Goal: Complete application form: Complete application form

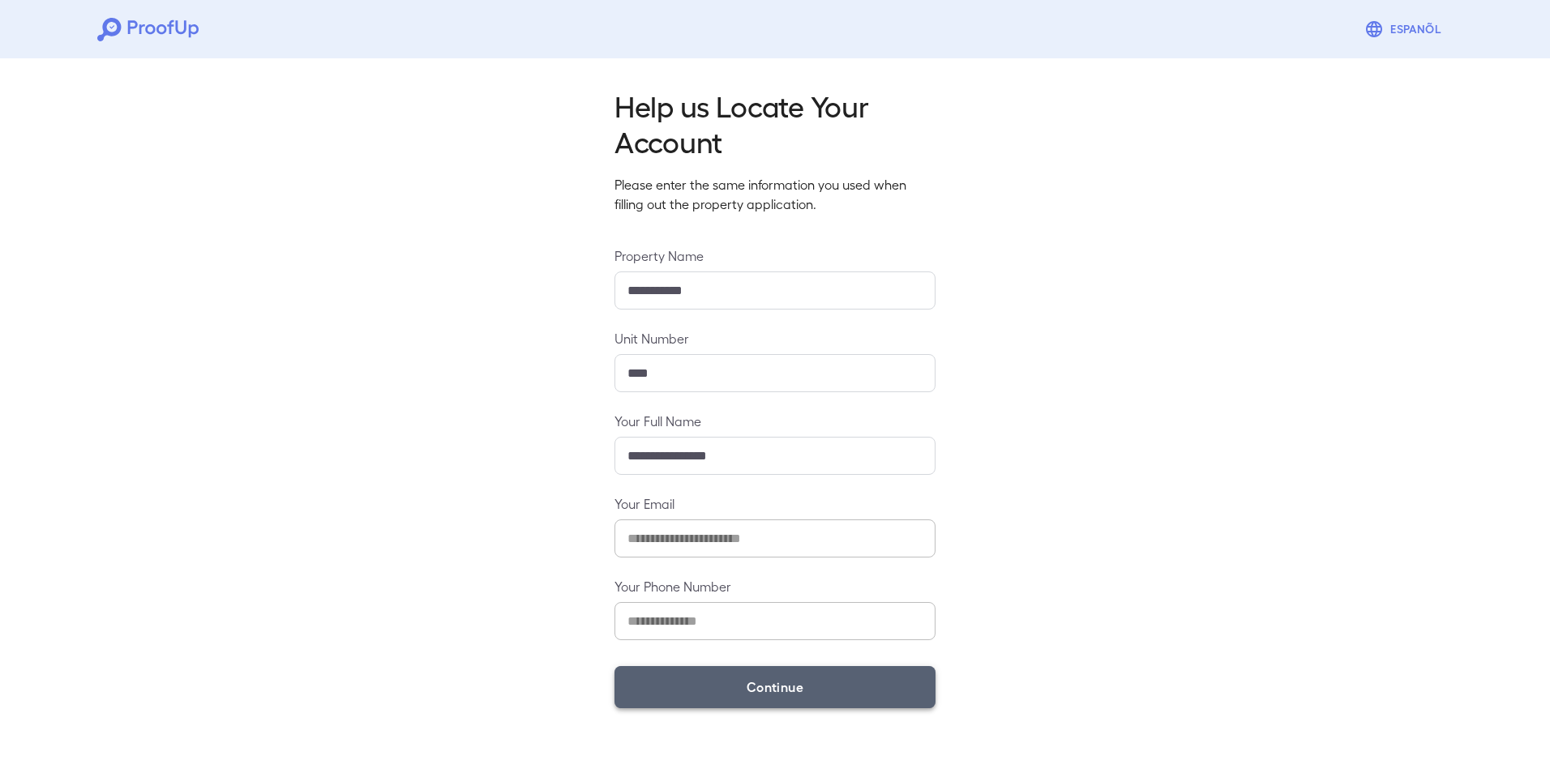
click at [748, 694] on button "Continue" at bounding box center [774, 687] width 321 height 42
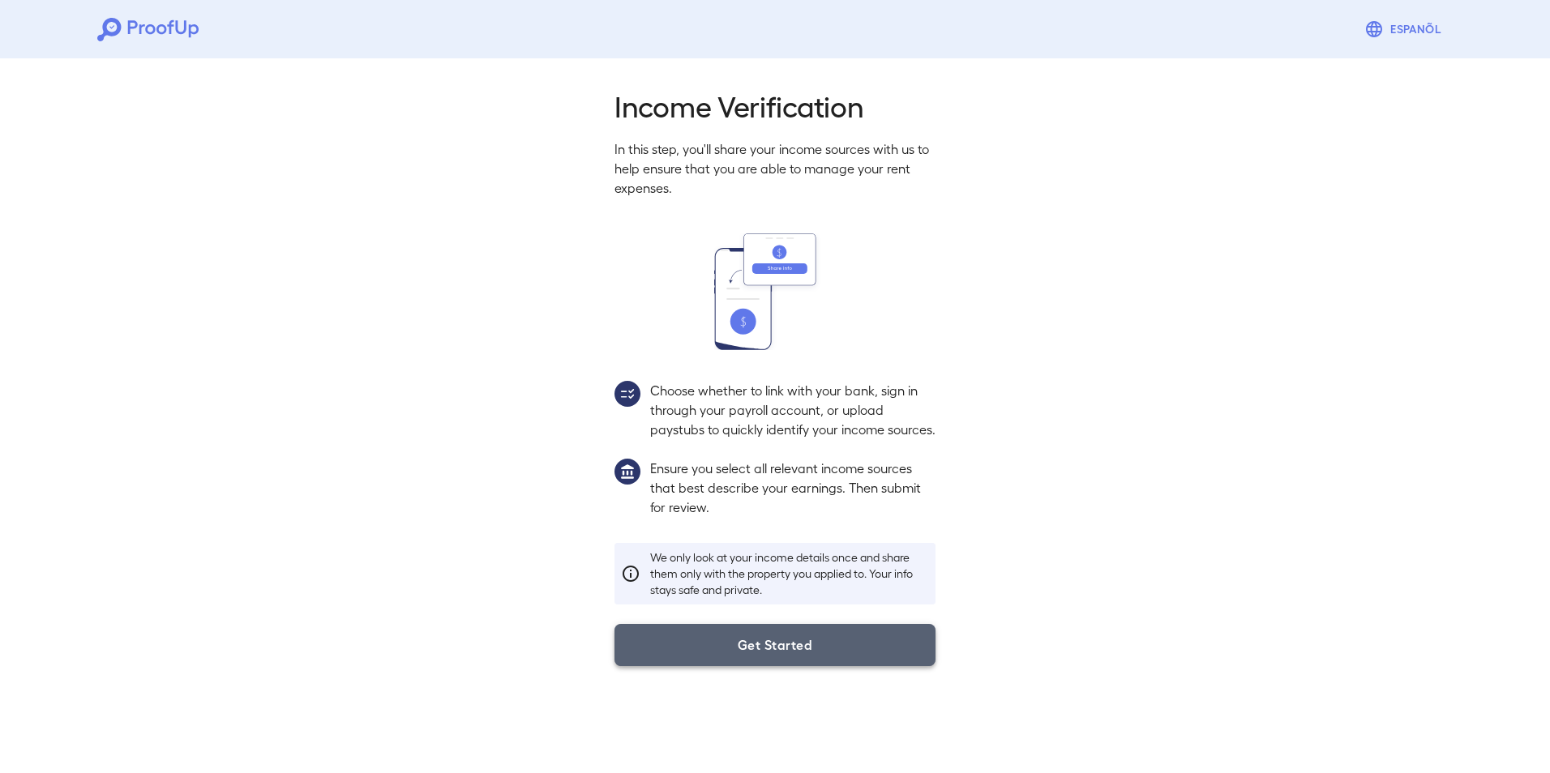
click at [771, 666] on button "Get Started" at bounding box center [774, 645] width 321 height 42
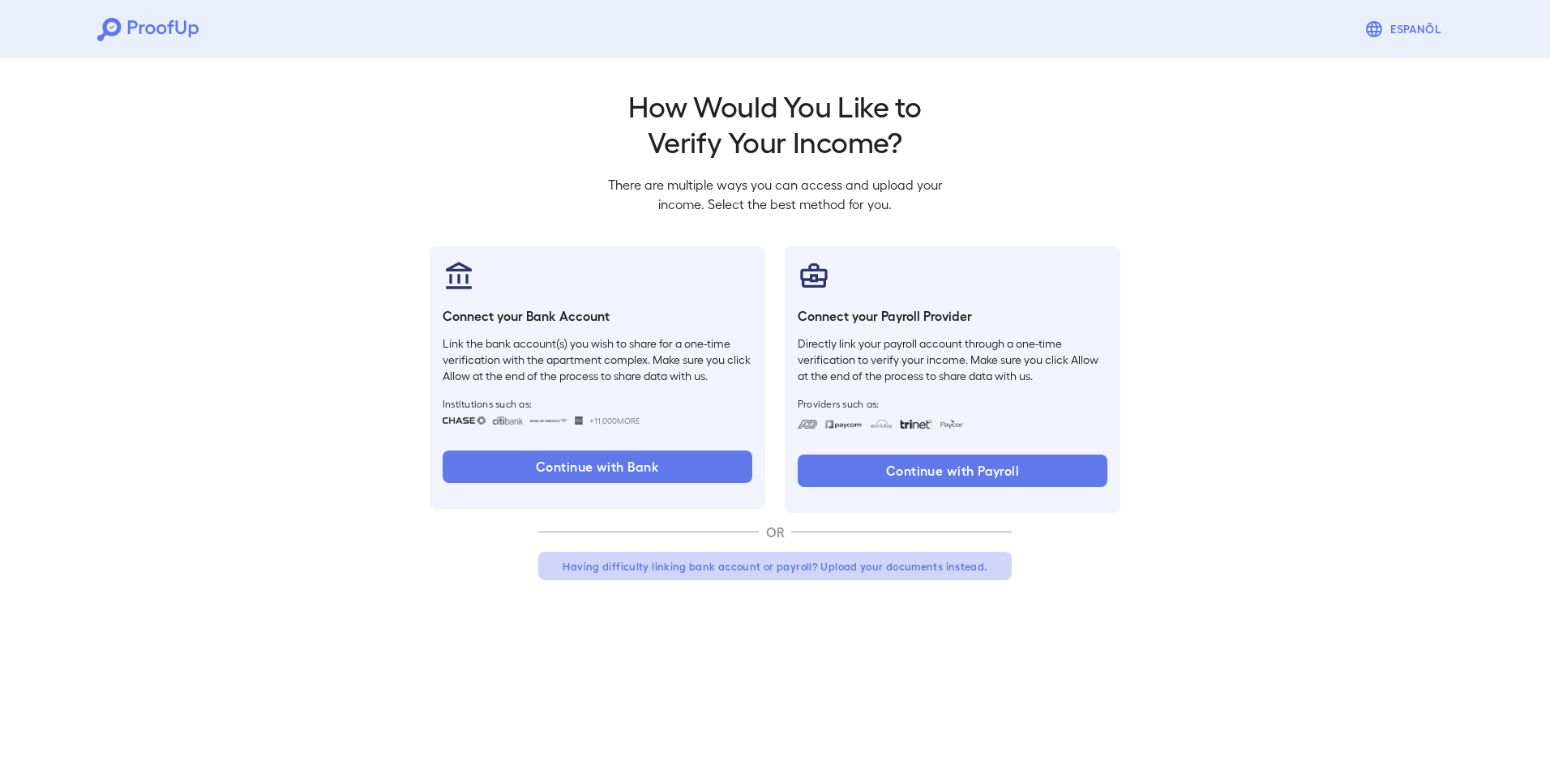
click at [901, 571] on button "Having difficulty linking bank account or payroll? Upload your documents instea…" at bounding box center [774, 566] width 473 height 29
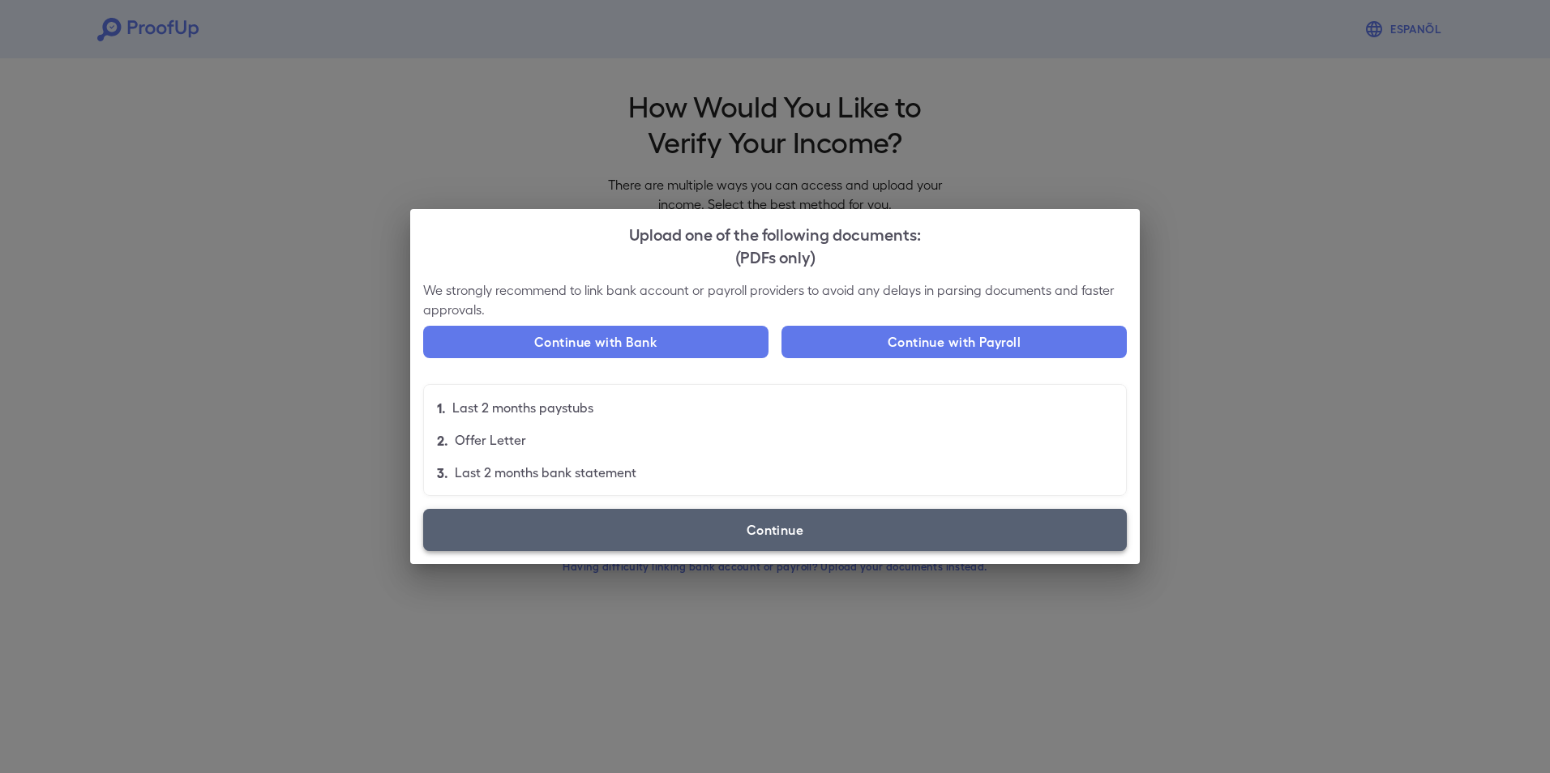
click at [591, 518] on label "Continue" at bounding box center [775, 530] width 704 height 42
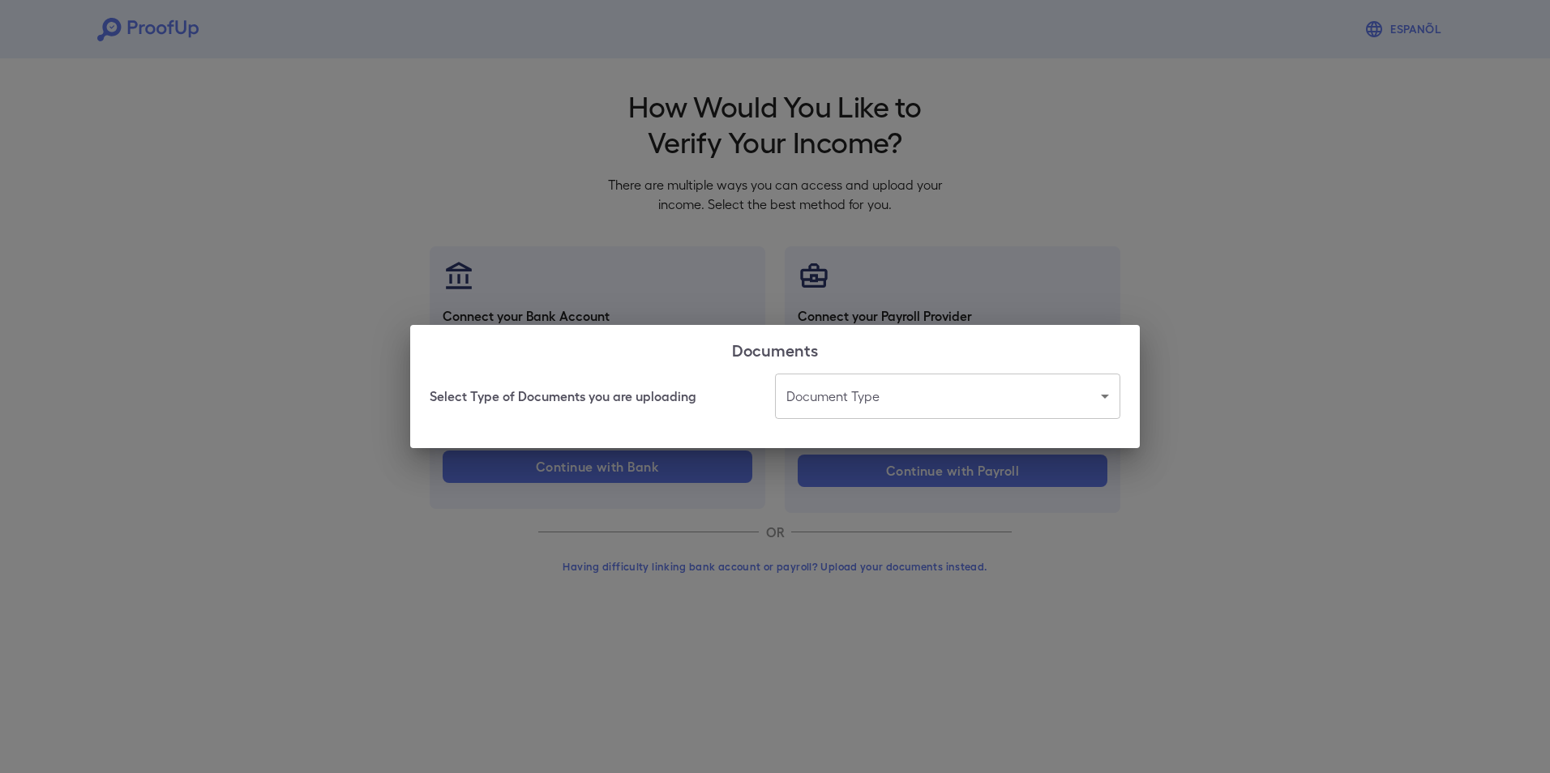
click at [1107, 398] on body "Espanõl Go back How Would You Like to Verify Your Income? There are multiple wa…" at bounding box center [775, 309] width 1550 height 619
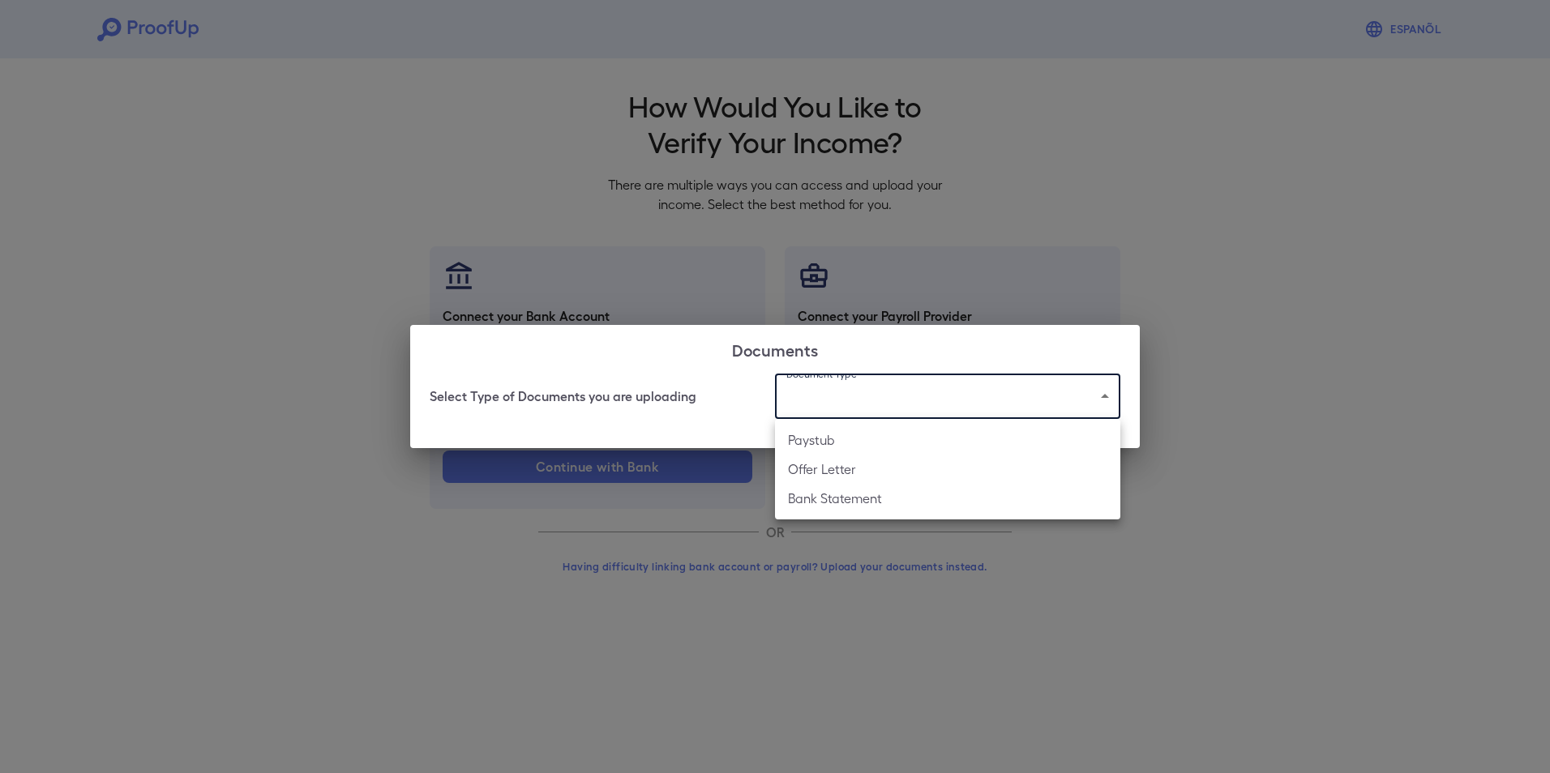
click at [1208, 507] on div at bounding box center [775, 386] width 1550 height 773
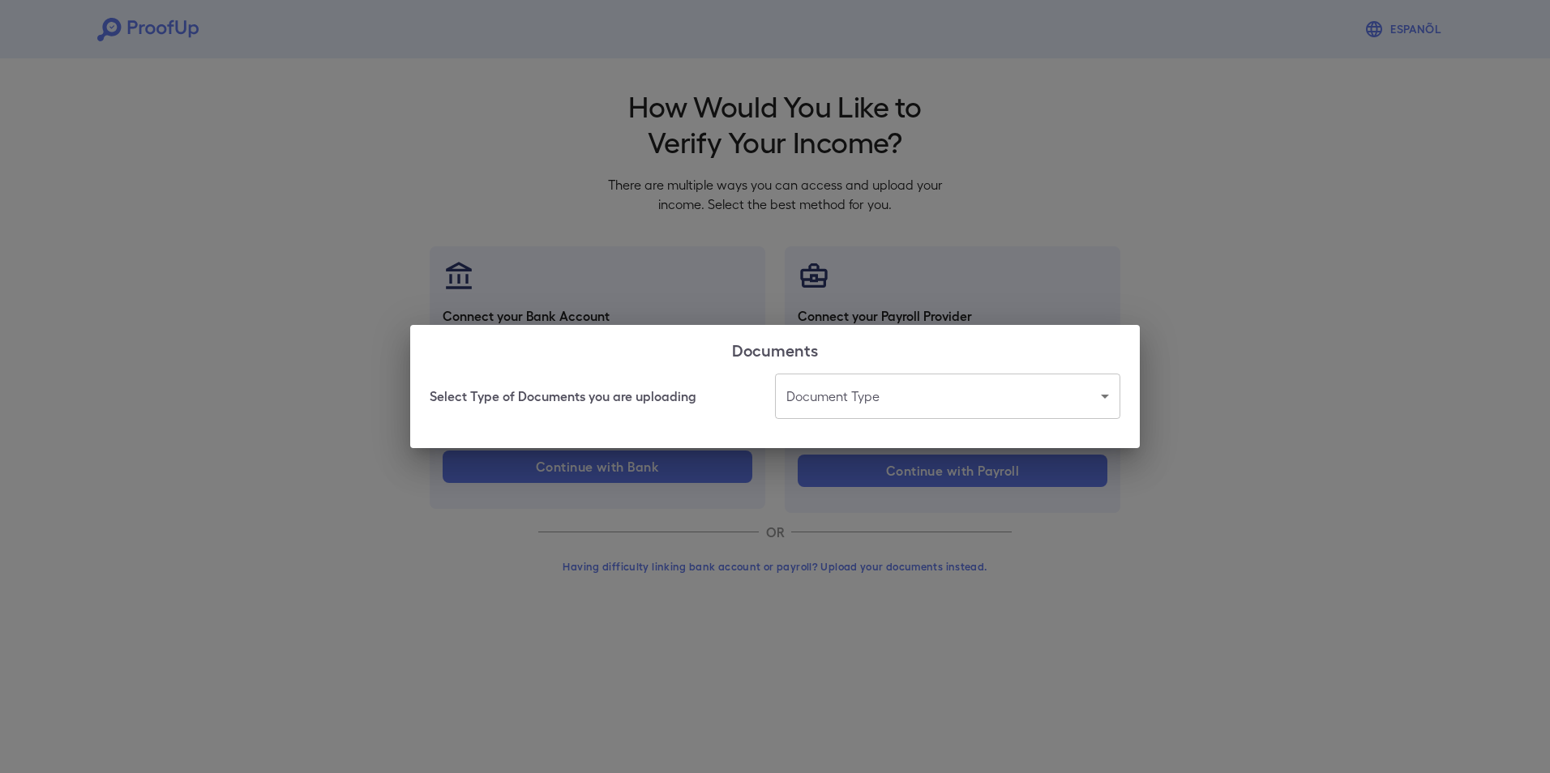
click at [1094, 287] on div "Documents Select Type of Documents you are uploading Document Type ​ ​" at bounding box center [775, 386] width 1550 height 773
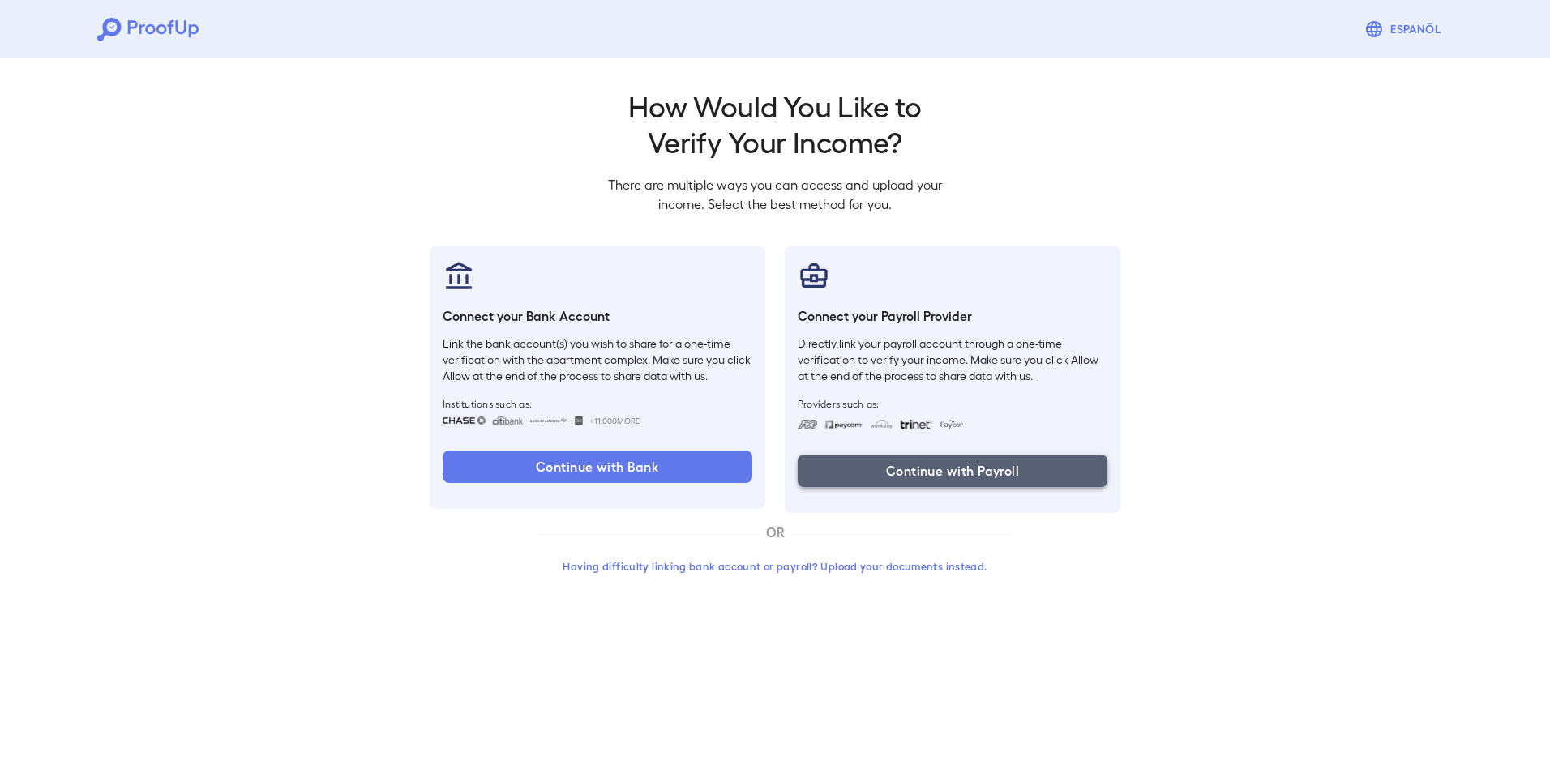
click at [894, 473] on button "Continue with Payroll" at bounding box center [953, 471] width 310 height 32
click at [785, 571] on button "Having difficulty linking bank account or payroll? Upload your documents instea…" at bounding box center [774, 566] width 473 height 29
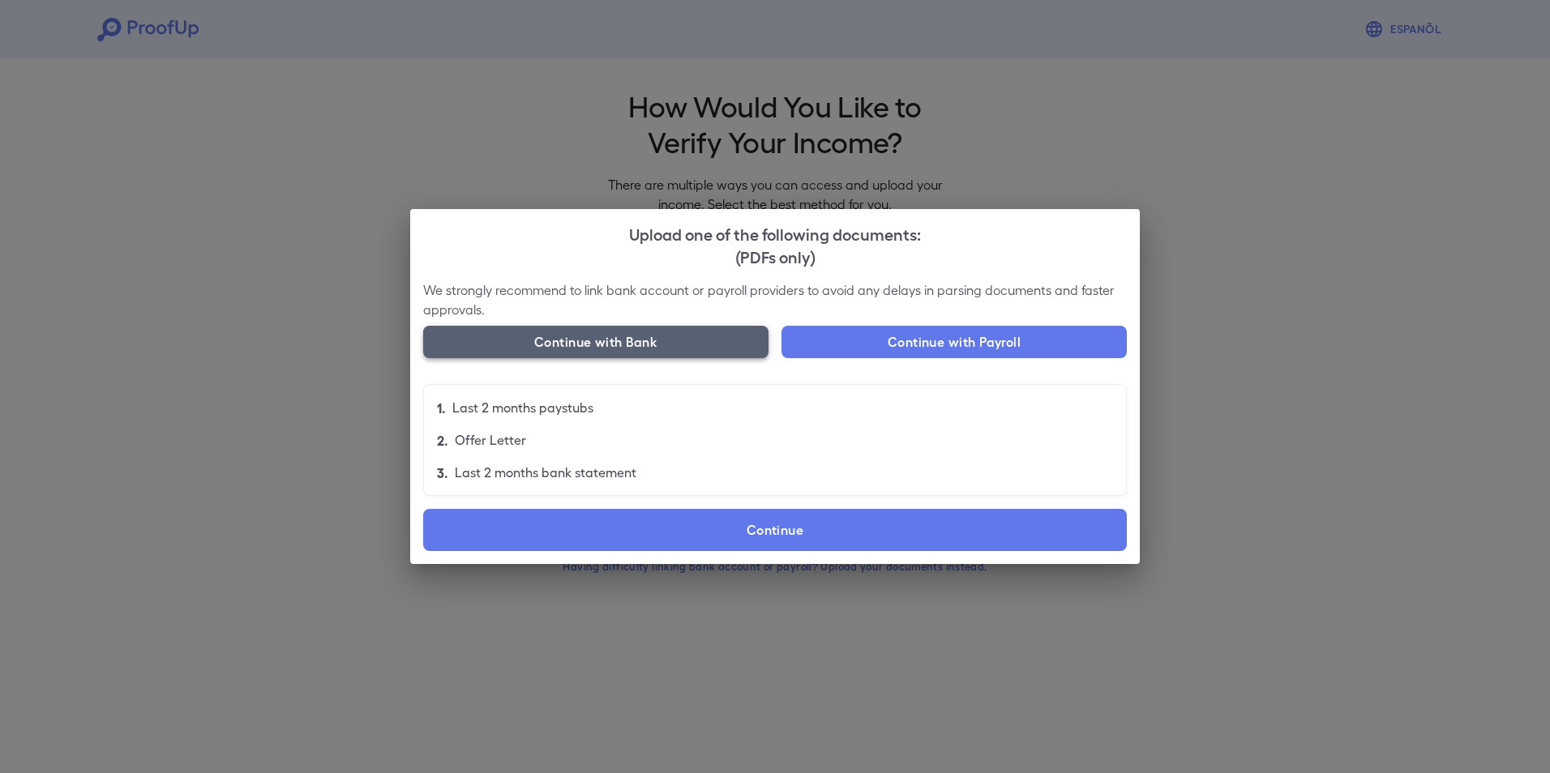
click at [619, 344] on button "Continue with Bank" at bounding box center [595, 342] width 345 height 32
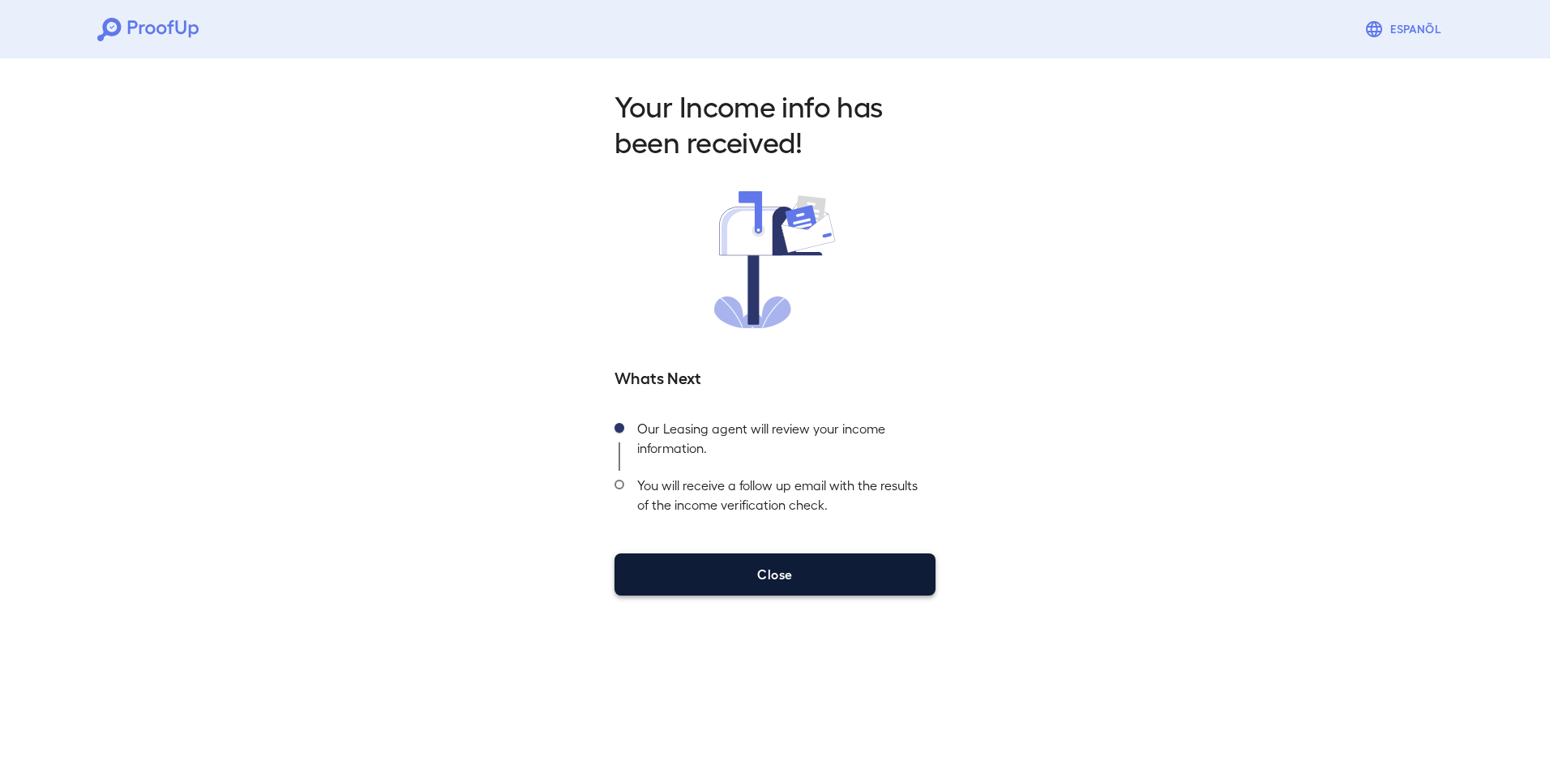
click at [819, 578] on button "Close" at bounding box center [774, 575] width 321 height 42
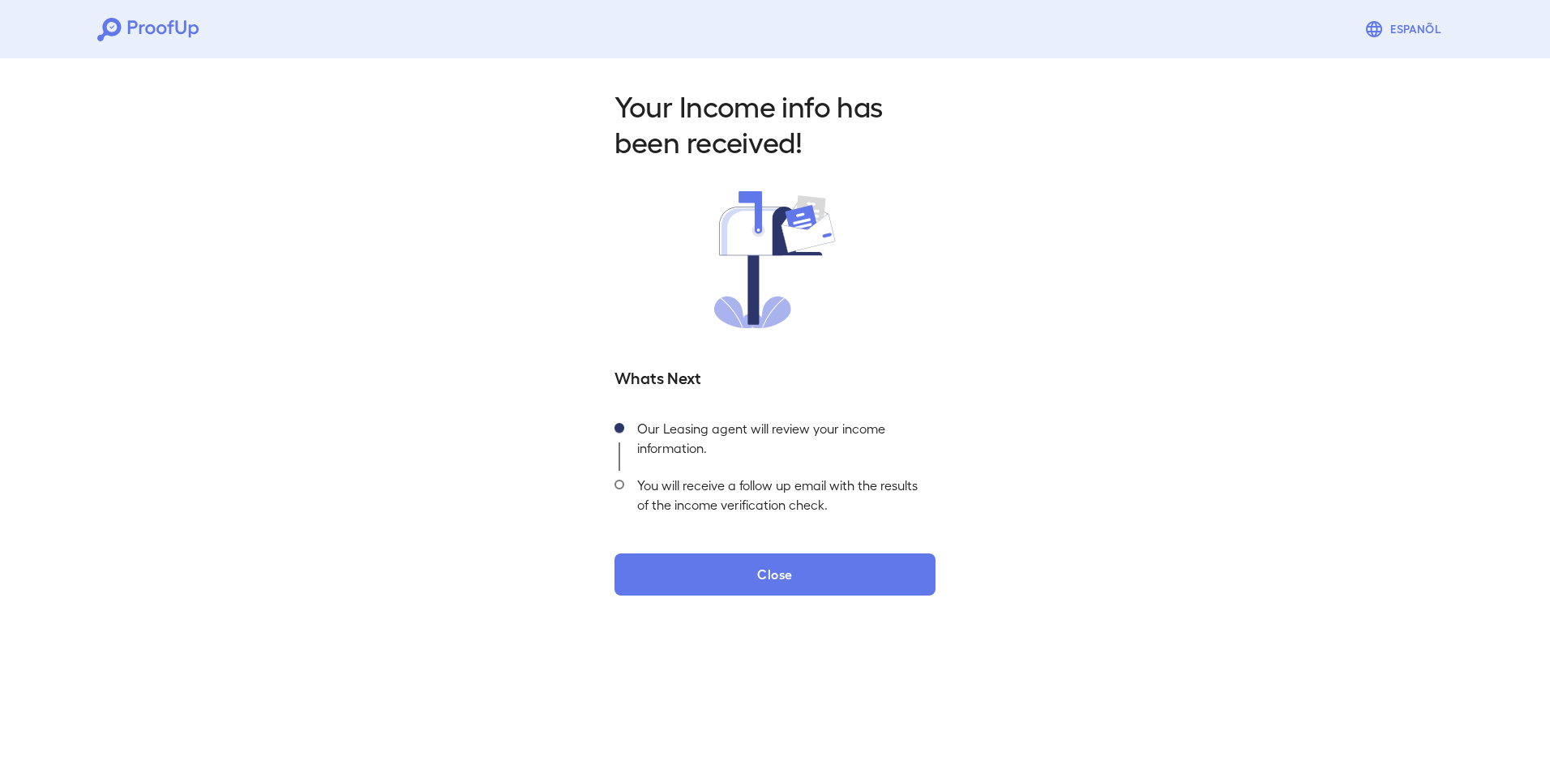
click at [616, 483] on span at bounding box center [619, 485] width 10 height 10
click at [623, 483] on span at bounding box center [619, 485] width 10 height 10
click at [670, 433] on div "Our Leasing agent will review your income information." at bounding box center [779, 442] width 311 height 57
click at [651, 442] on div "Our Leasing agent will review your income information." at bounding box center [779, 442] width 311 height 57
click at [657, 428] on div "Our Leasing agent will review your income information." at bounding box center [779, 442] width 311 height 57
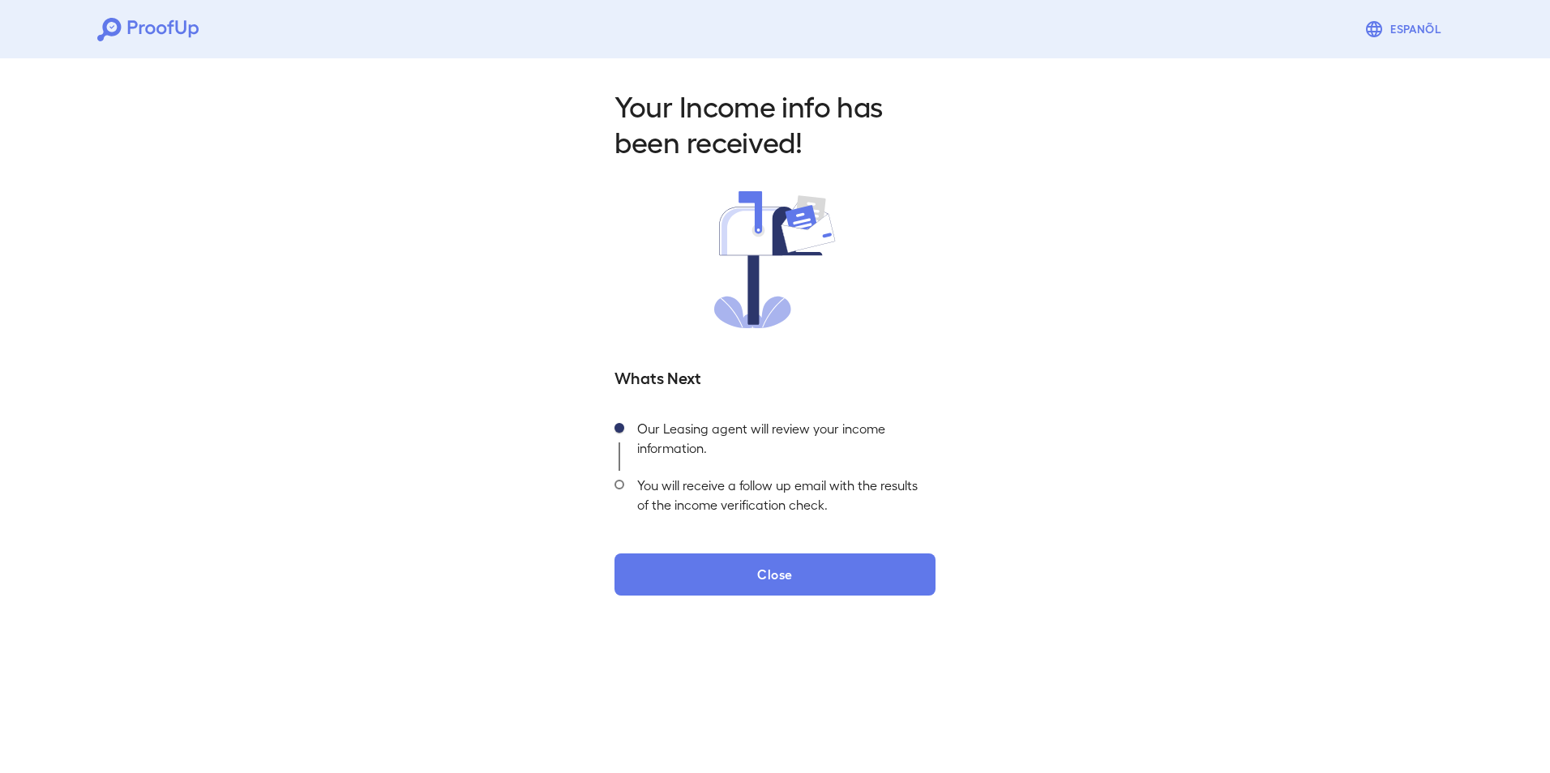
click at [621, 483] on span at bounding box center [619, 485] width 10 height 10
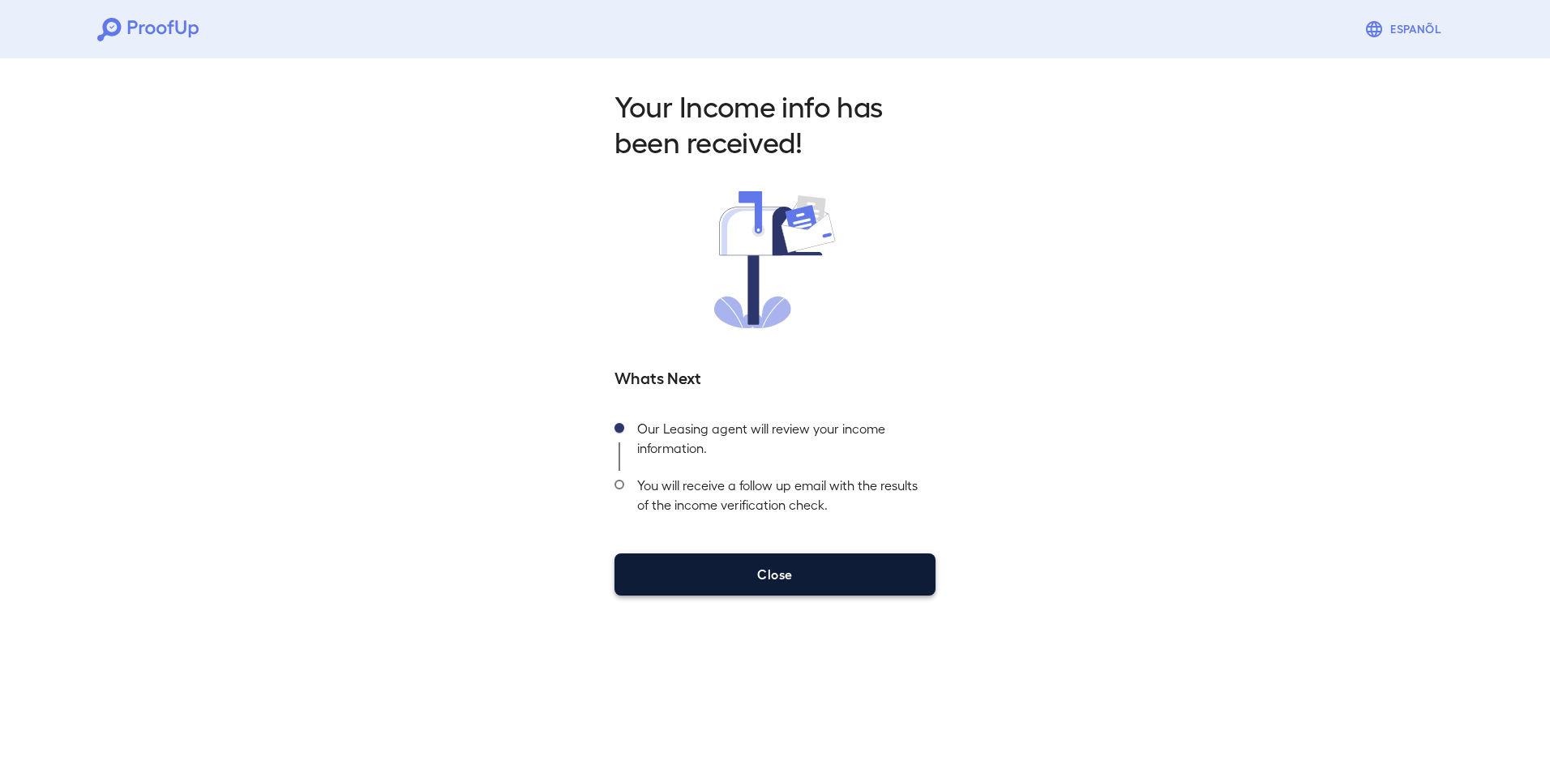
click at [774, 572] on button "Close" at bounding box center [774, 575] width 321 height 42
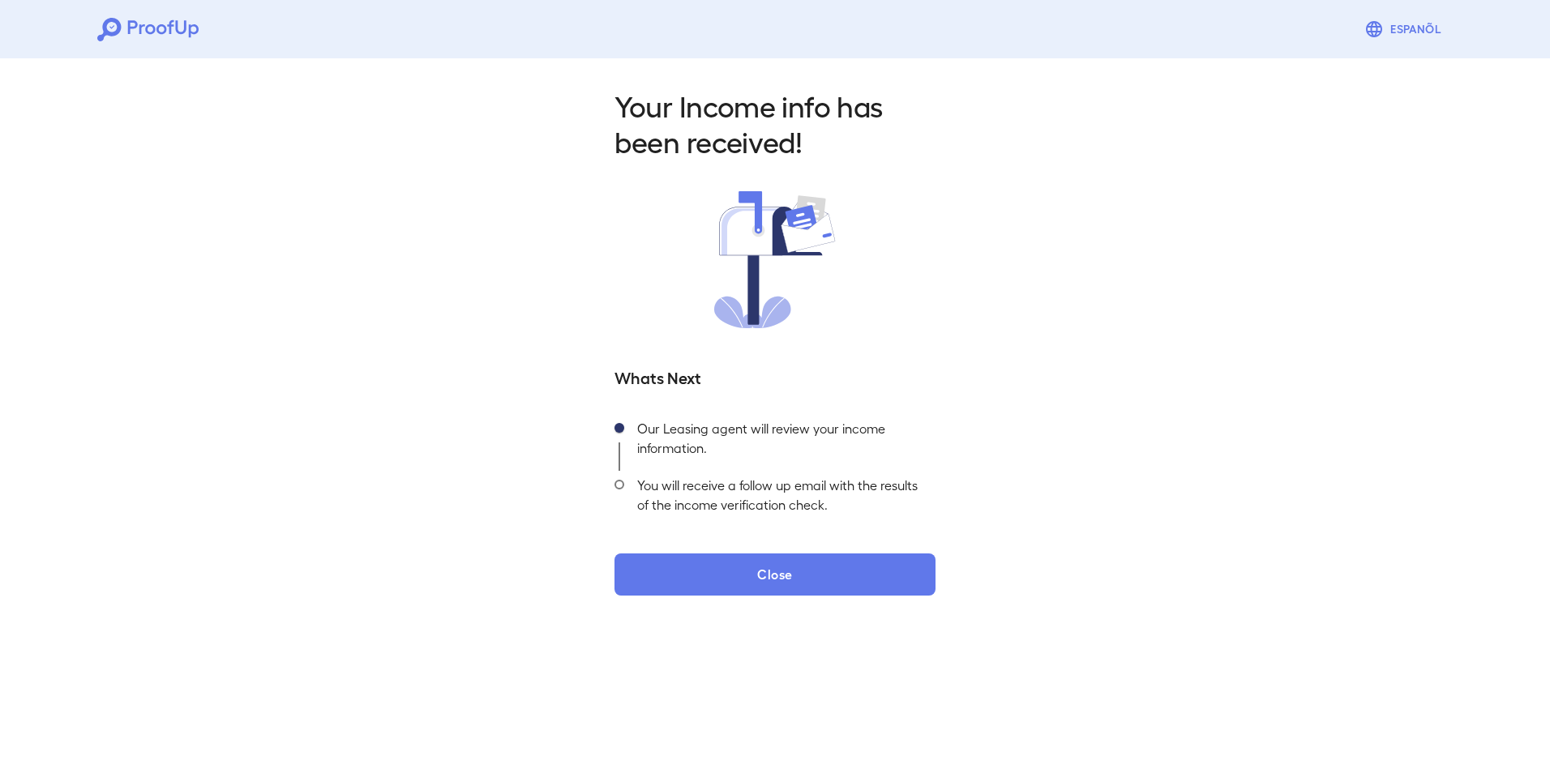
click at [1075, 584] on div "Your Income info has been received! Whats Next Our Leasing agent will review yo…" at bounding box center [775, 337] width 1550 height 570
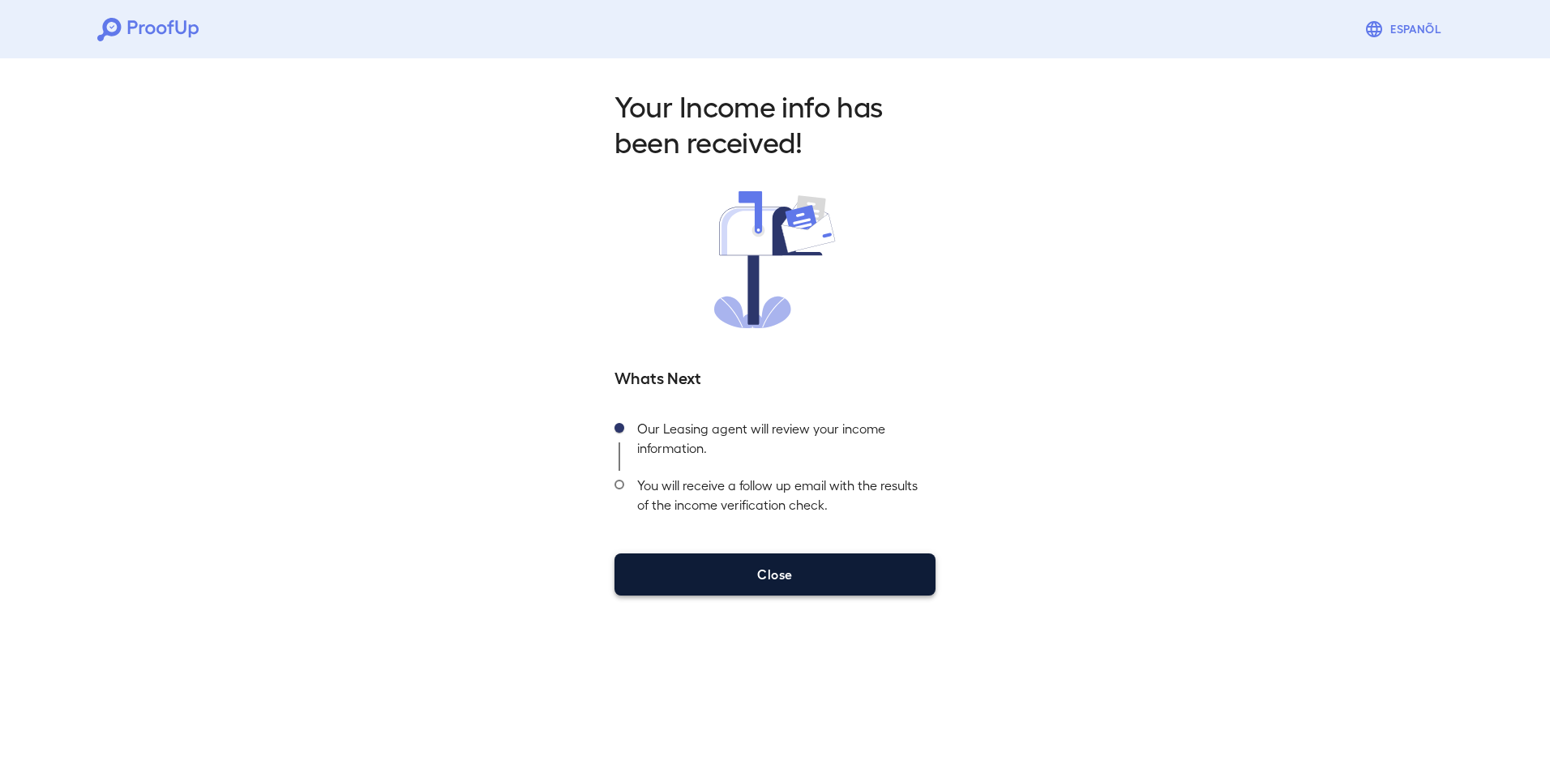
click at [767, 578] on button "Close" at bounding box center [774, 575] width 321 height 42
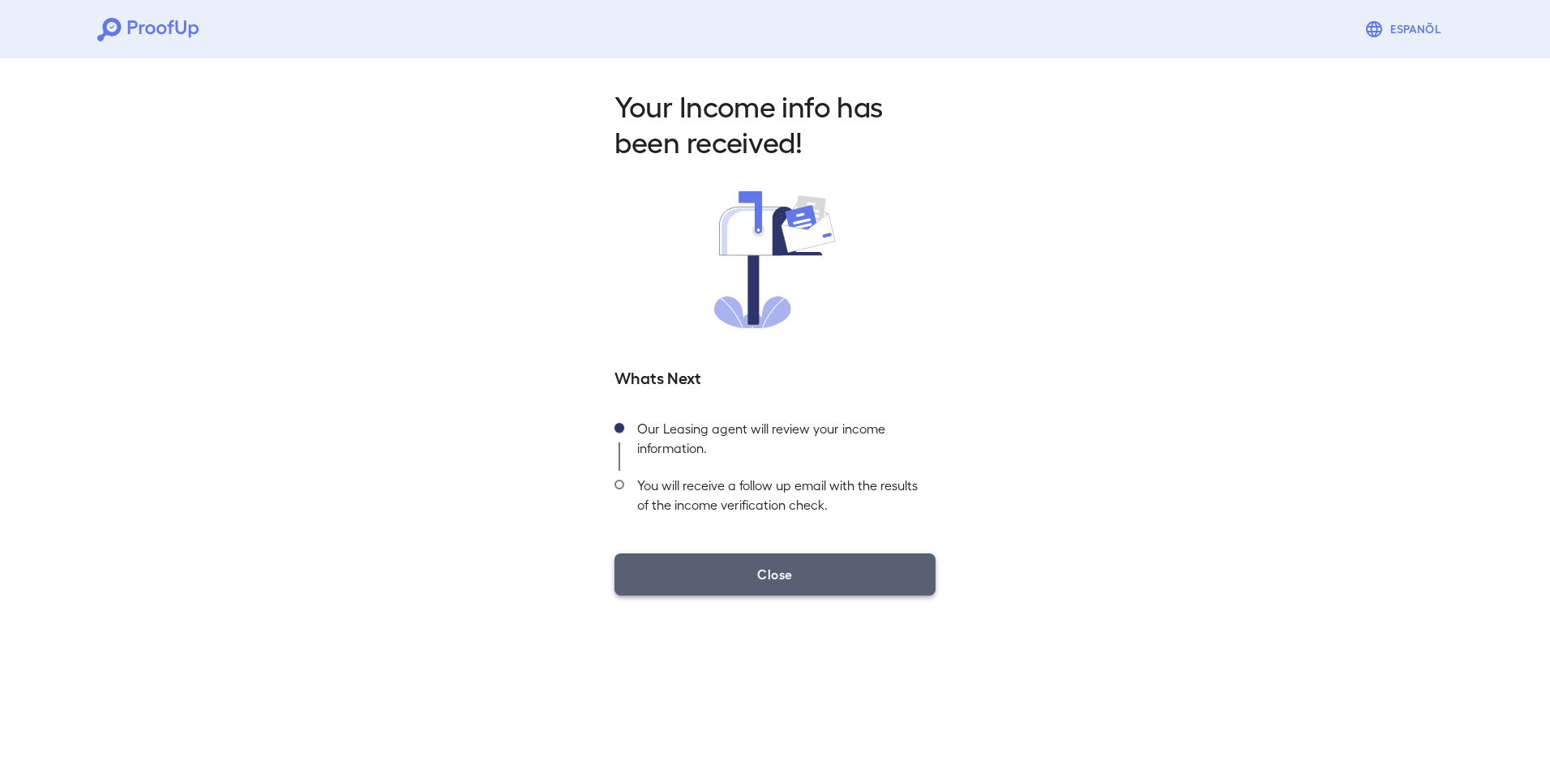
click at [767, 578] on button "Close" at bounding box center [774, 575] width 321 height 42
click at [767, 576] on button "Close" at bounding box center [774, 575] width 321 height 42
